Goal: Information Seeking & Learning: Learn about a topic

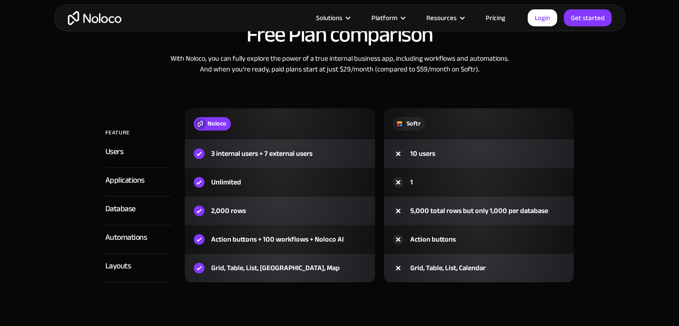
scroll to position [1041, 0]
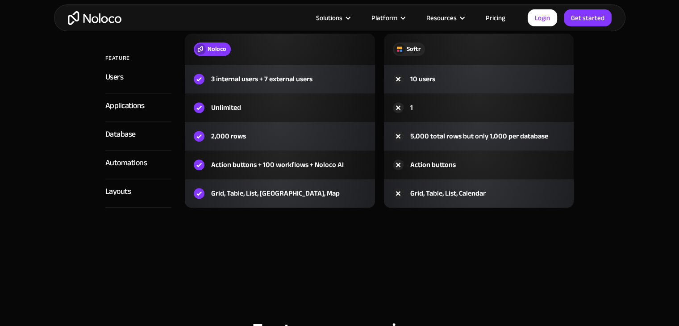
click at [503, 18] on link "Pricing" at bounding box center [495, 18] width 42 height 12
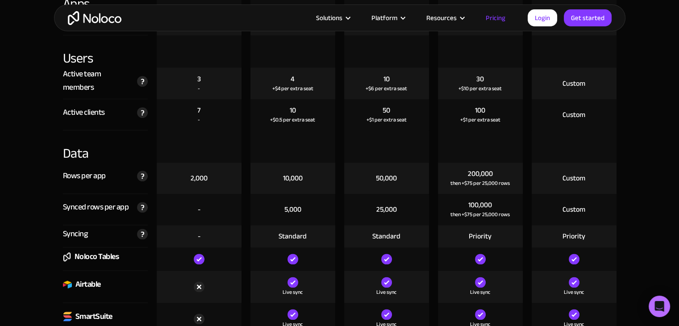
scroll to position [1175, 0]
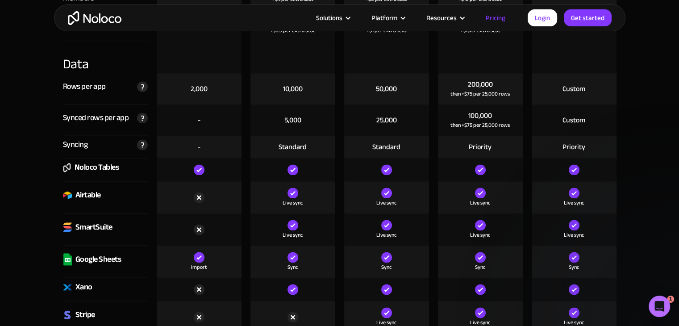
drag, startPoint x: 332, startPoint y: 283, endPoint x: 332, endPoint y: 293, distance: 10.3
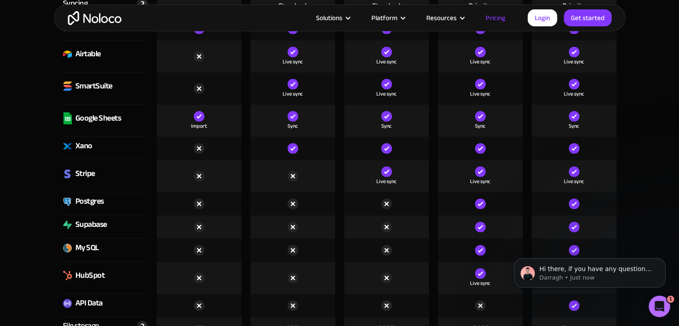
scroll to position [0, 0]
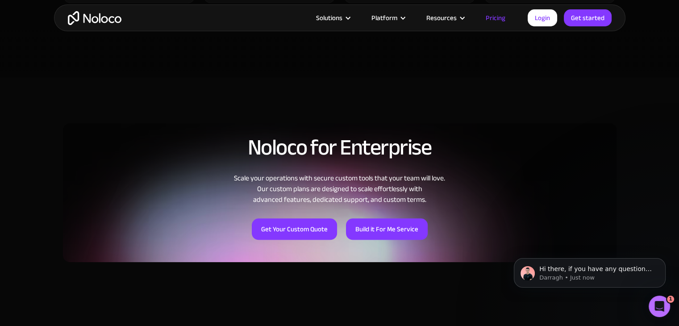
drag, startPoint x: 344, startPoint y: 300, endPoint x: 342, endPoint y: 183, distance: 116.9
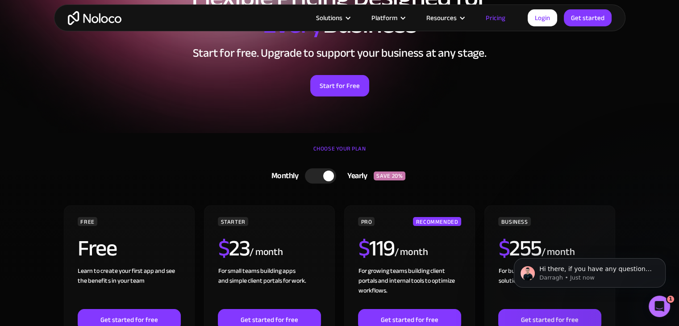
scroll to position [77, 0]
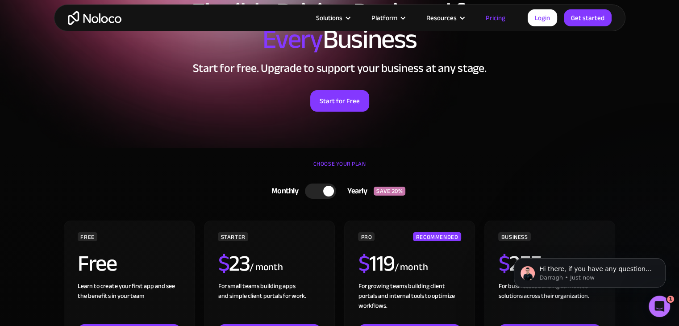
click at [328, 190] on div at bounding box center [328, 191] width 11 height 11
click at [330, 190] on div at bounding box center [323, 190] width 31 height 15
click at [330, 190] on div at bounding box center [328, 191] width 11 height 11
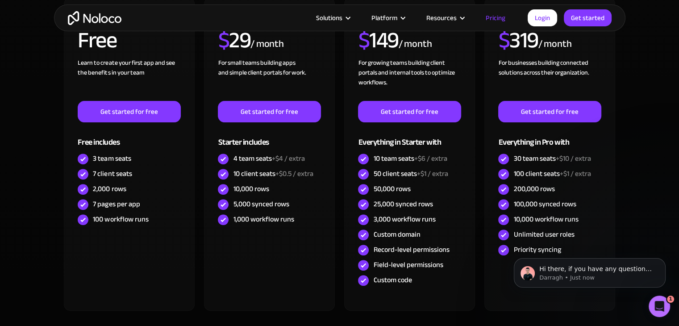
scroll to position [285, 0]
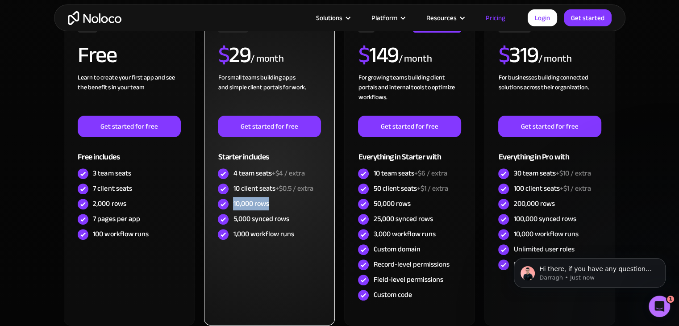
drag, startPoint x: 233, startPoint y: 202, endPoint x: 278, endPoint y: 202, distance: 45.5
click at [278, 202] on div "10,000 rows" at bounding box center [269, 203] width 103 height 15
click at [261, 202] on div "10,000 rows" at bounding box center [251, 204] width 36 height 10
drag, startPoint x: 234, startPoint y: 203, endPoint x: 269, endPoint y: 203, distance: 34.8
click at [269, 203] on div "10,000 rows" at bounding box center [251, 204] width 36 height 10
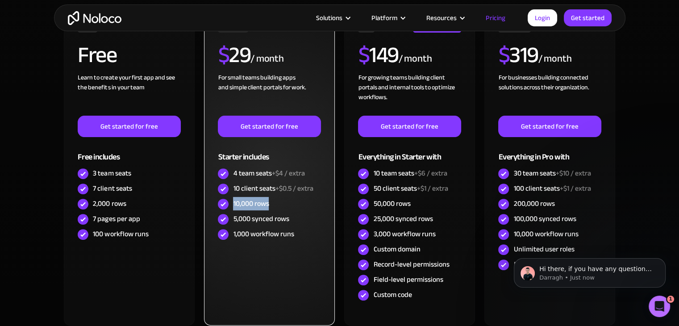
click at [269, 203] on div "10,000 rows" at bounding box center [251, 204] width 36 height 10
drag, startPoint x: 234, startPoint y: 204, endPoint x: 264, endPoint y: 204, distance: 29.9
click at [264, 204] on div "10,000 rows" at bounding box center [251, 204] width 36 height 10
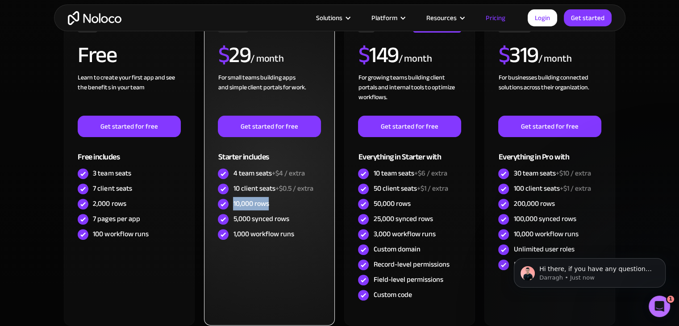
drag, startPoint x: 269, startPoint y: 204, endPoint x: 233, endPoint y: 205, distance: 35.7
click at [233, 205] on div "10,000 rows" at bounding box center [251, 204] width 36 height 10
drag, startPoint x: 234, startPoint y: 203, endPoint x: 269, endPoint y: 203, distance: 35.3
click at [269, 203] on div "10,000 rows" at bounding box center [251, 204] width 36 height 10
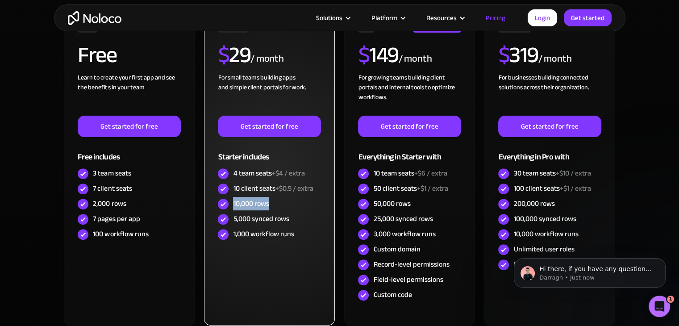
click at [268, 203] on div "10,000 rows" at bounding box center [251, 204] width 36 height 10
drag, startPoint x: 268, startPoint y: 203, endPoint x: 234, endPoint y: 204, distance: 33.9
click at [234, 204] on div "10,000 rows" at bounding box center [251, 204] width 36 height 10
drag, startPoint x: 233, startPoint y: 204, endPoint x: 267, endPoint y: 204, distance: 33.9
click at [267, 204] on div "10,000 rows" at bounding box center [251, 204] width 36 height 10
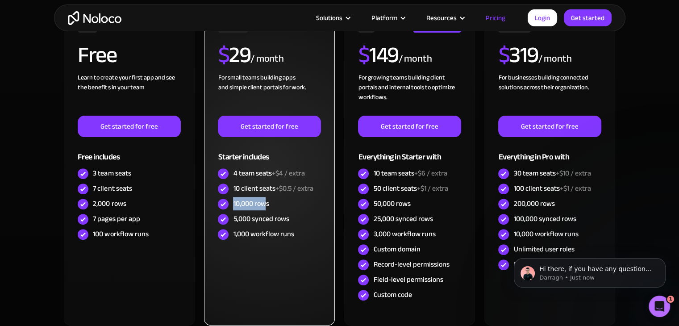
click at [267, 204] on div "10,000 rows" at bounding box center [251, 204] width 36 height 10
drag, startPoint x: 268, startPoint y: 204, endPoint x: 236, endPoint y: 204, distance: 32.6
click at [236, 204] on div "10,000 rows" at bounding box center [251, 204] width 36 height 10
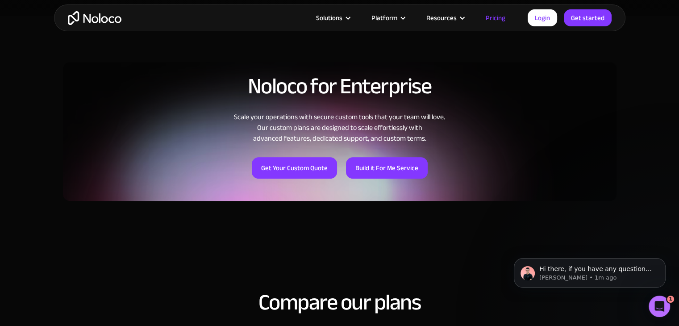
scroll to position [0, 0]
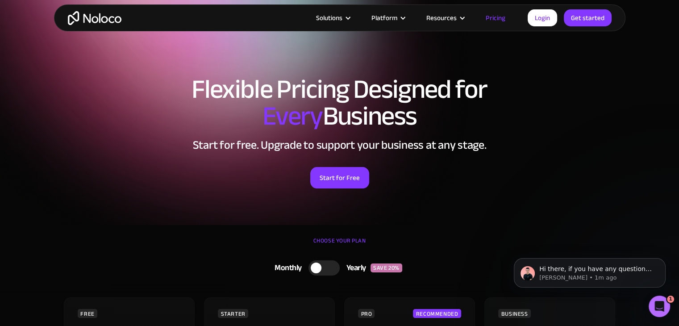
drag, startPoint x: 432, startPoint y: 272, endPoint x: 430, endPoint y: 91, distance: 180.7
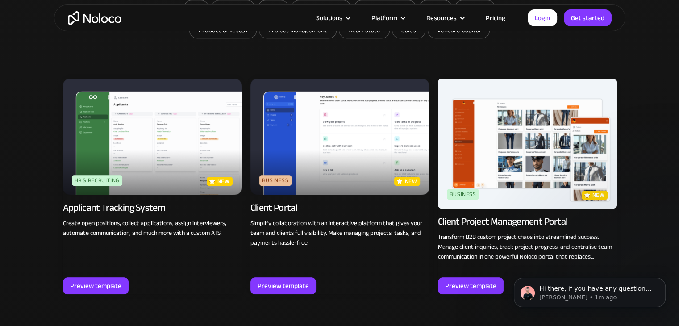
scroll to position [595, 0]
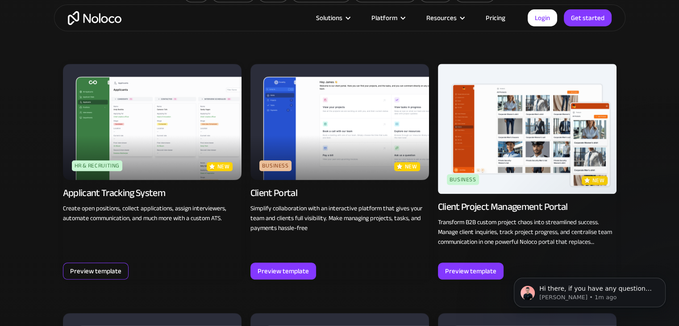
click at [85, 266] on div "Preview template" at bounding box center [95, 271] width 51 height 12
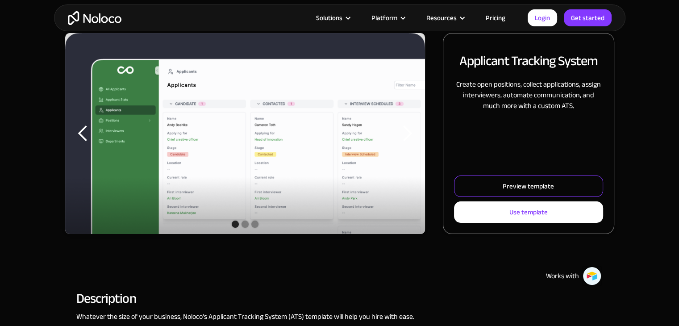
click at [510, 182] on div "Preview template" at bounding box center [527, 186] width 51 height 12
